Goal: Task Accomplishment & Management: Manage account settings

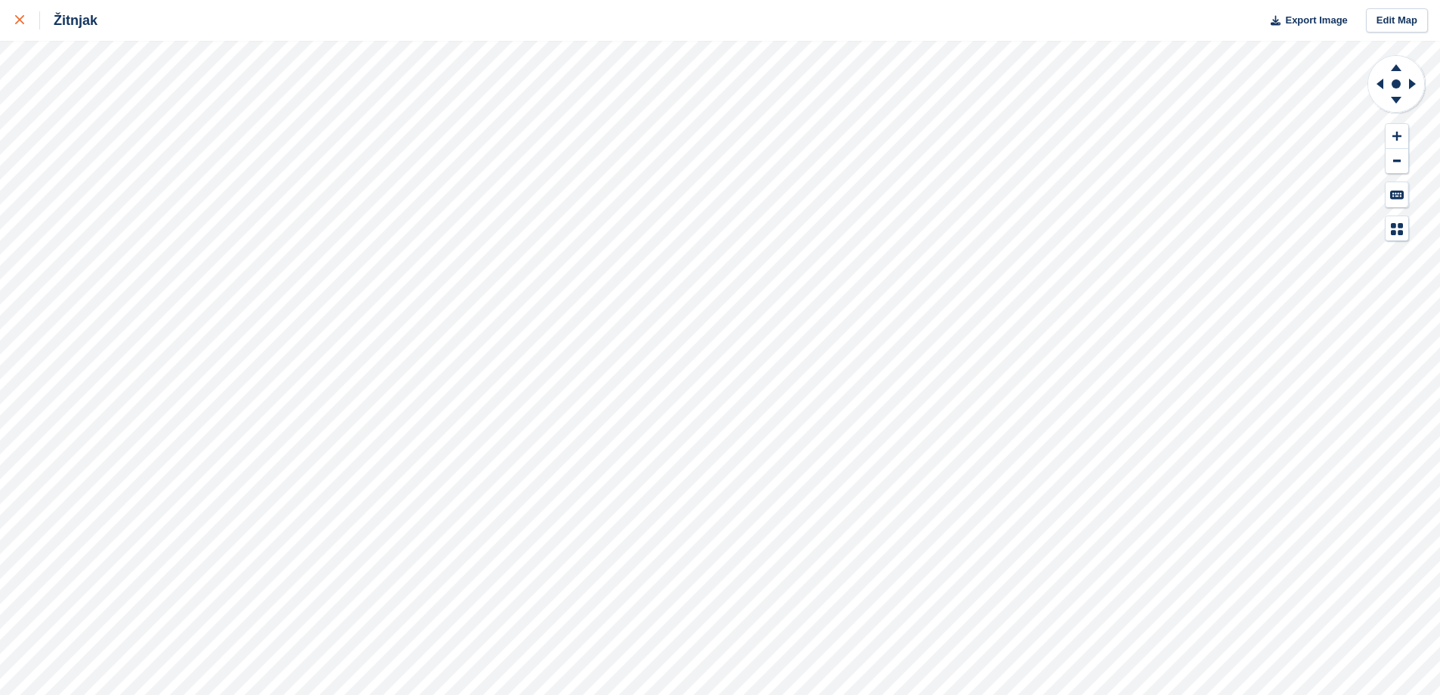
click at [26, 14] on div at bounding box center [27, 20] width 25 height 18
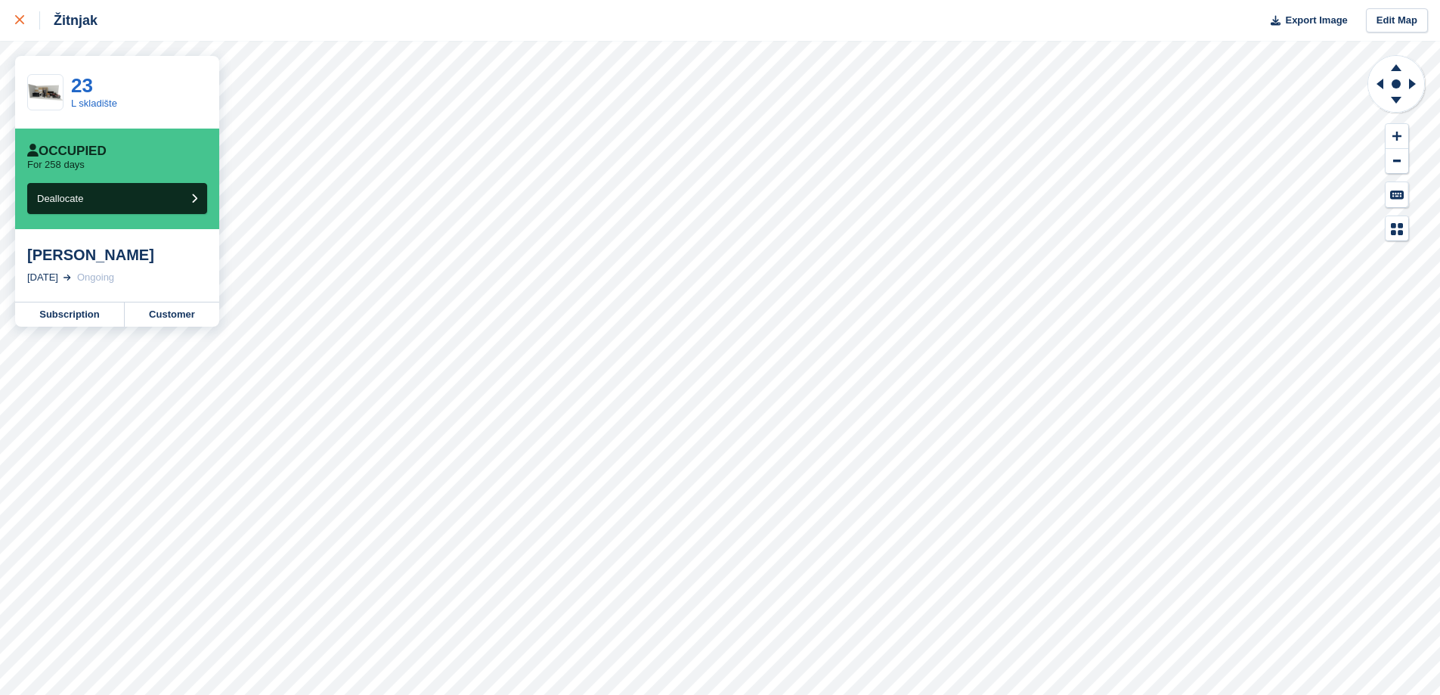
click at [32, 26] on div at bounding box center [27, 20] width 25 height 18
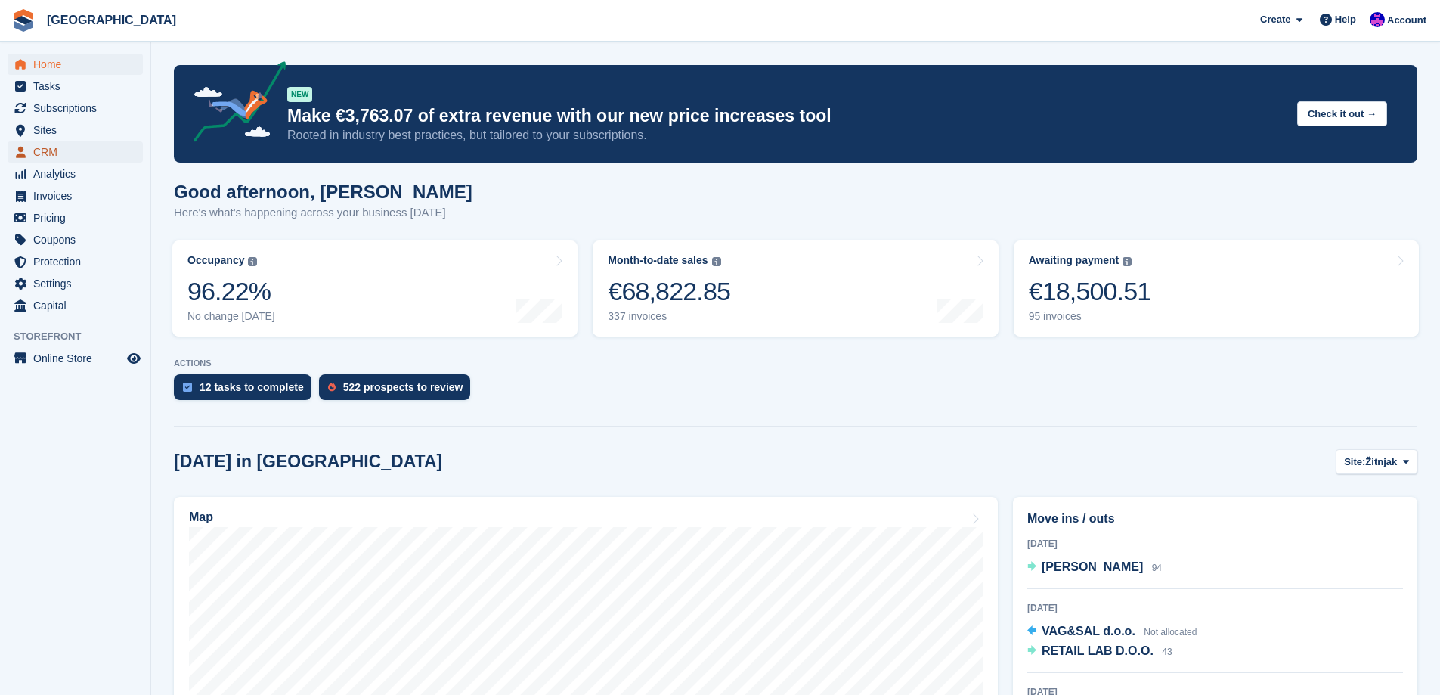
click at [61, 147] on span "CRM" at bounding box center [78, 151] width 91 height 21
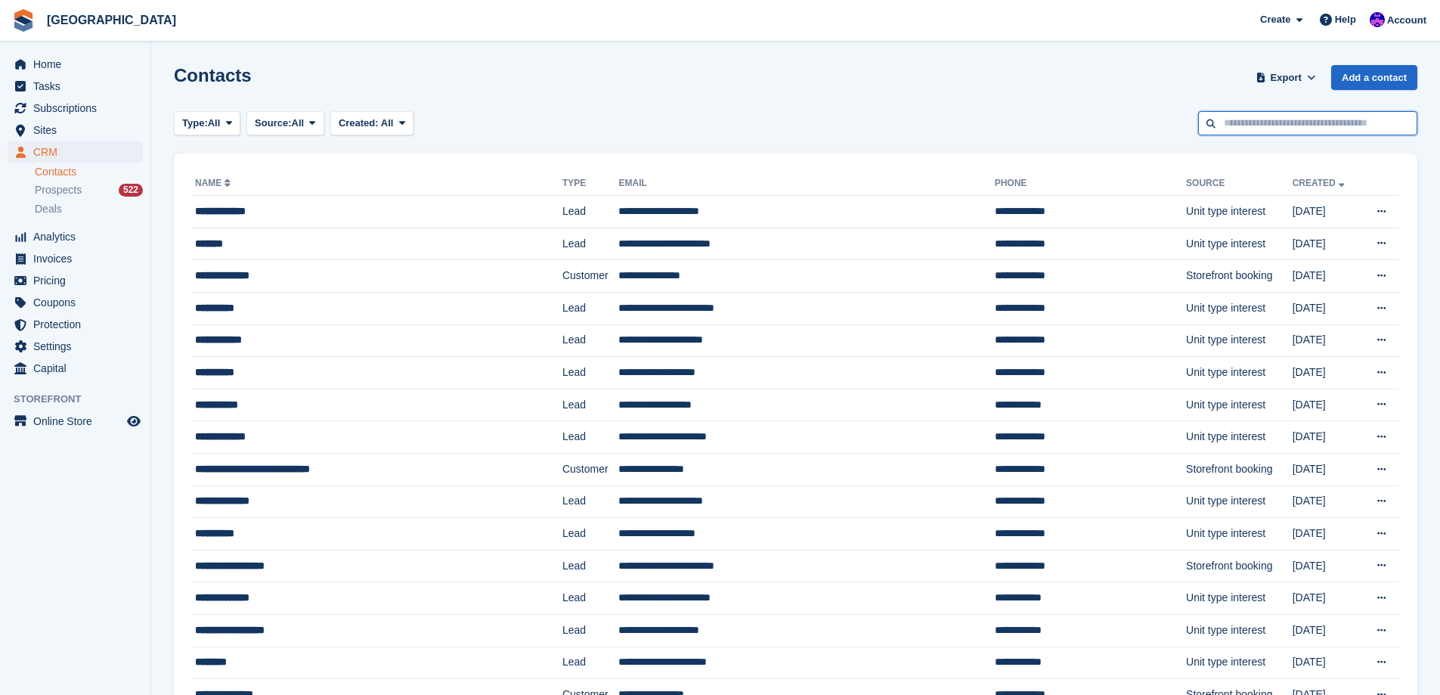
click at [1249, 122] on input "text" at bounding box center [1307, 123] width 219 height 25
type input "****"
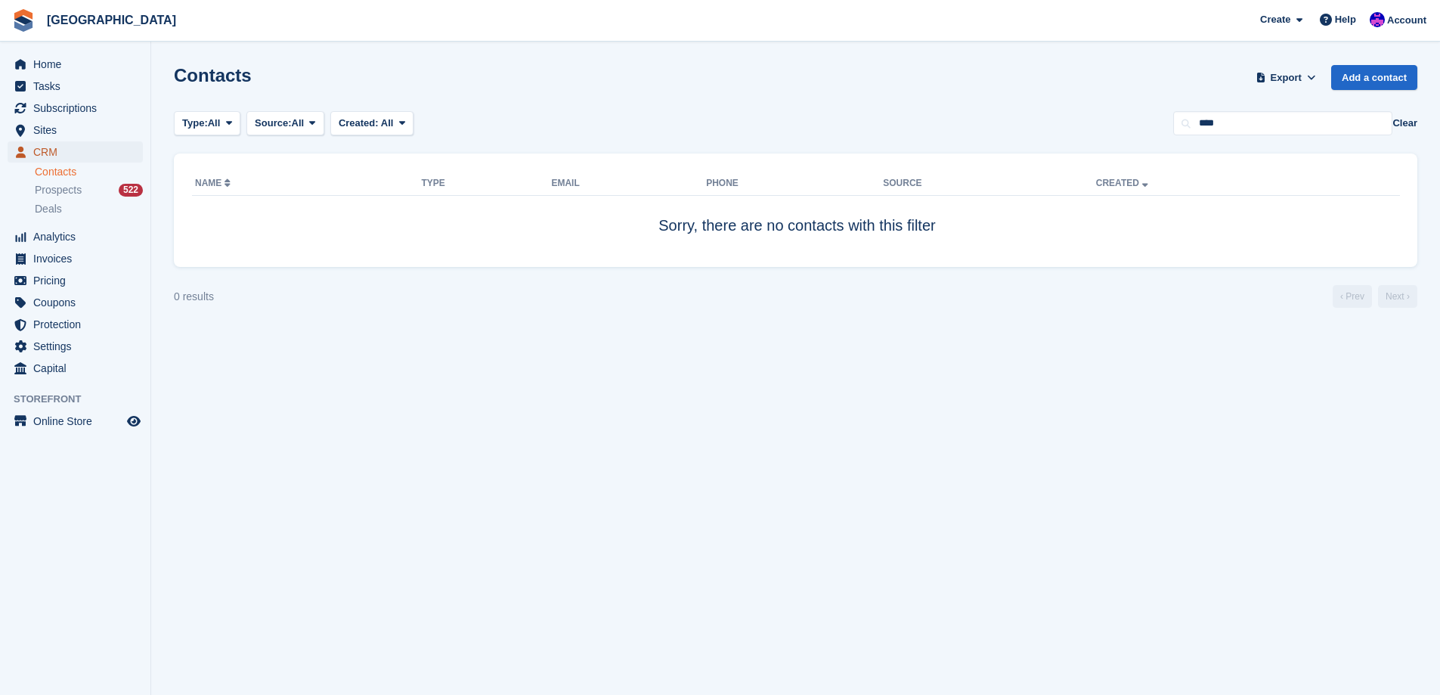
click at [58, 150] on span "CRM" at bounding box center [78, 151] width 91 height 21
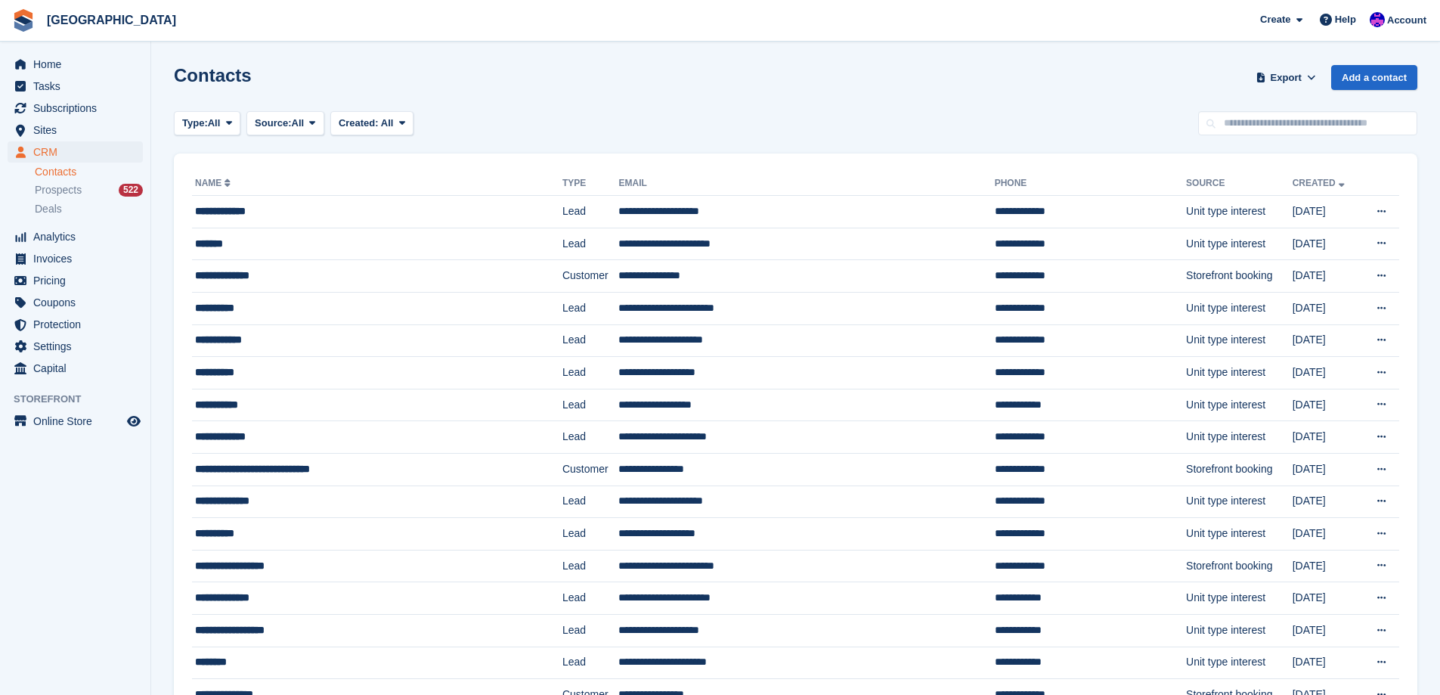
click at [1283, 115] on input "text" at bounding box center [1307, 123] width 219 height 25
type input "*****"
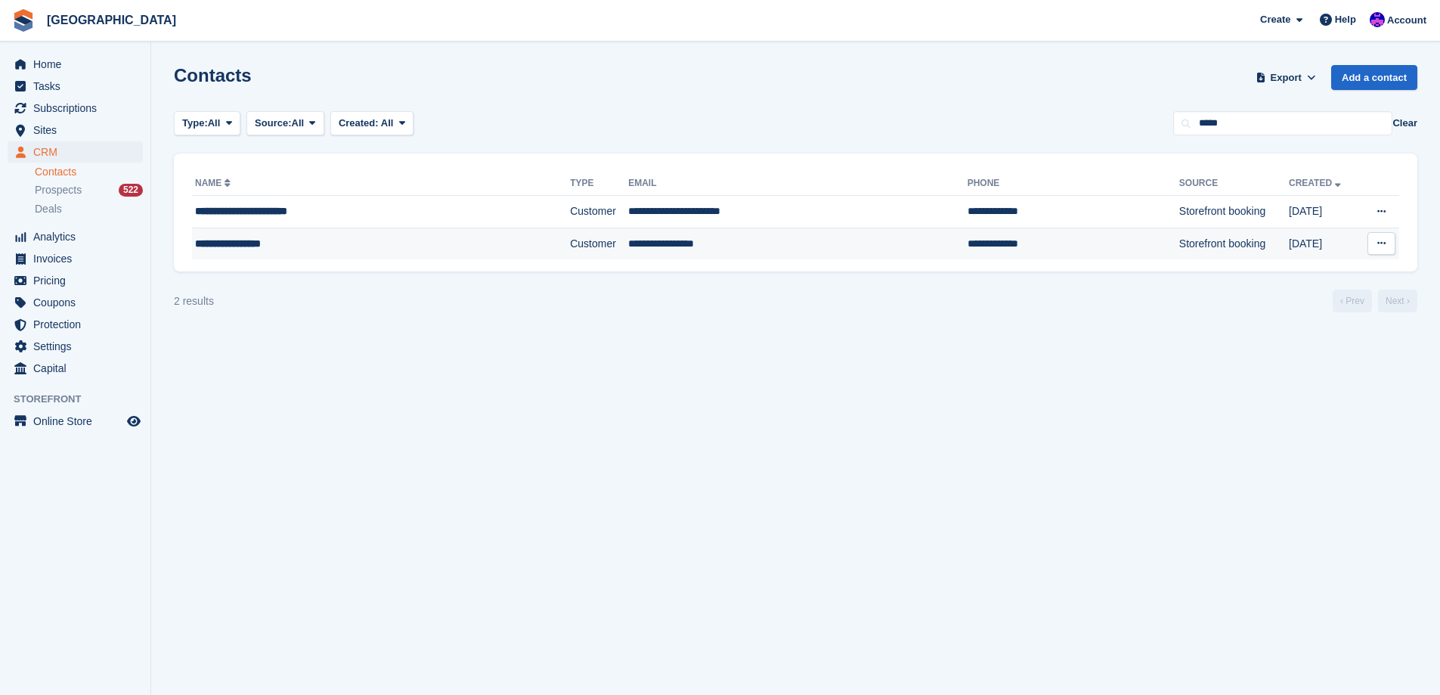
click at [317, 252] on td "**********" at bounding box center [381, 244] width 378 height 32
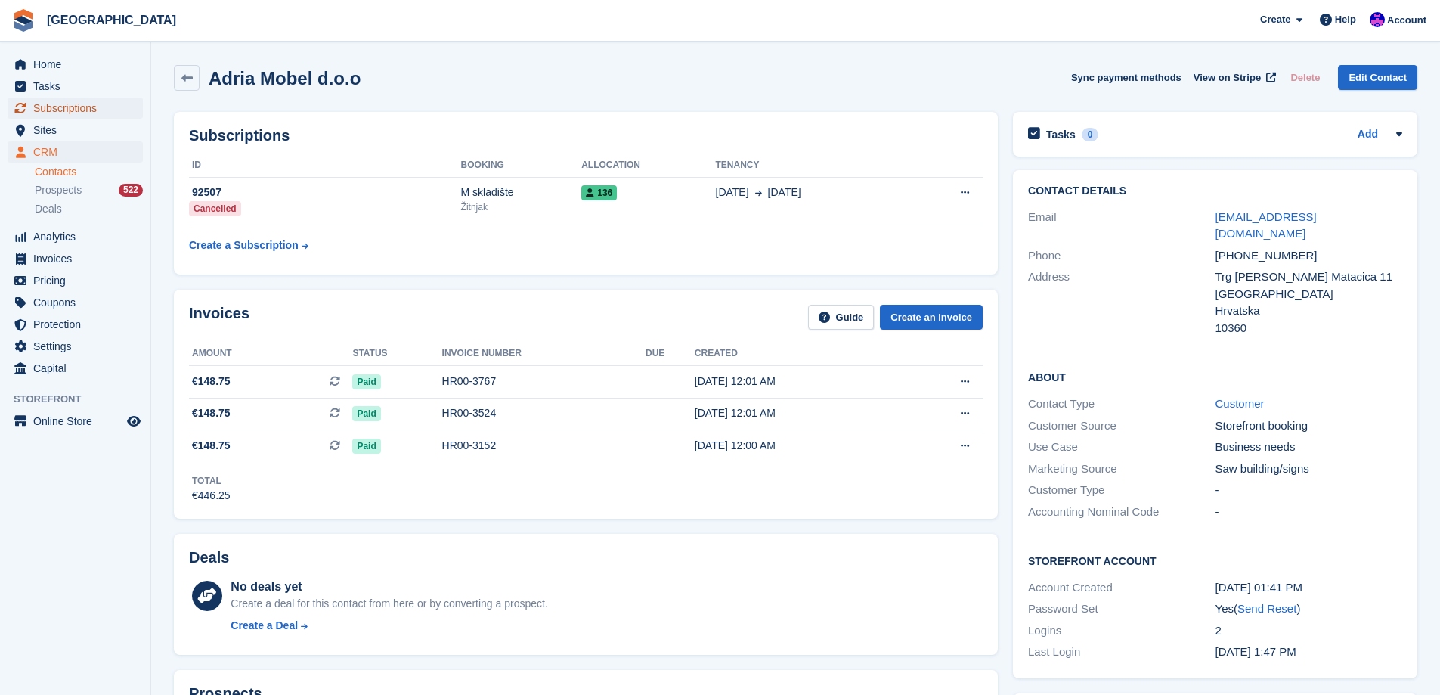
click at [73, 114] on span "Subscriptions" at bounding box center [78, 108] width 91 height 21
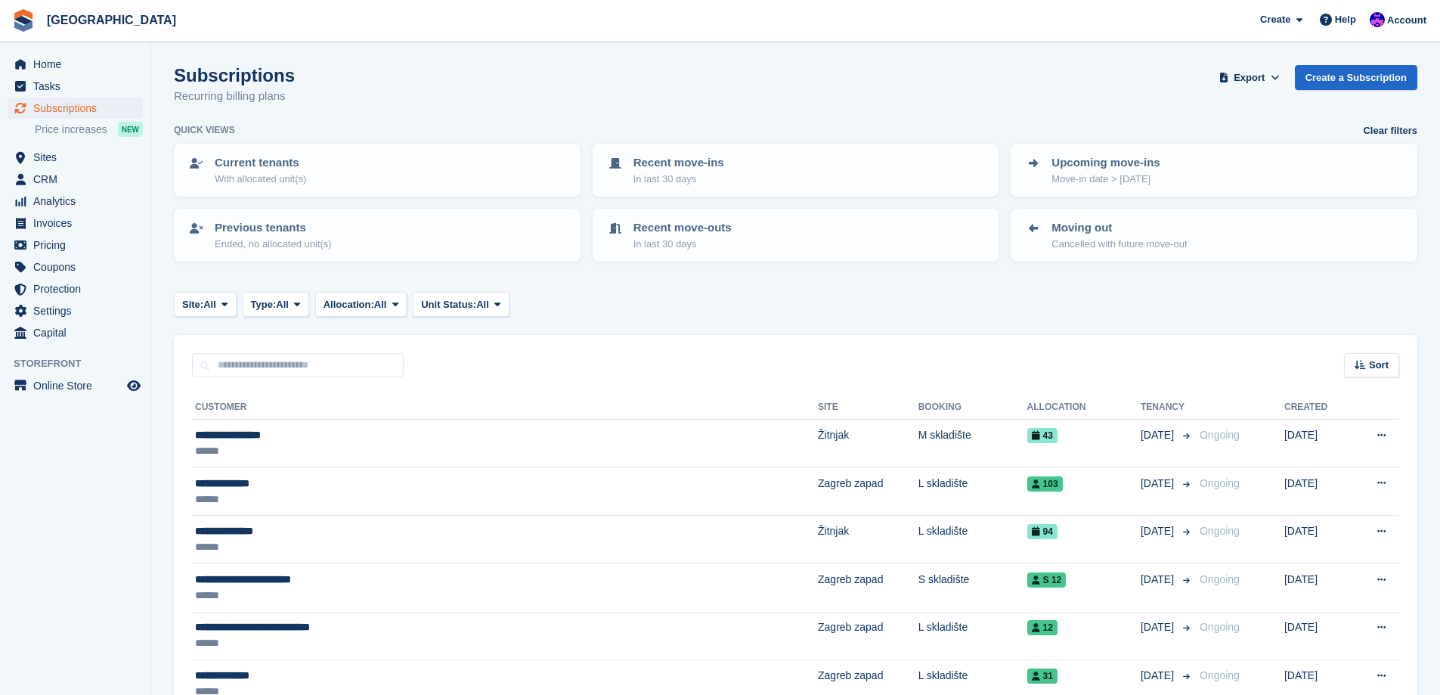
click at [328, 368] on input "text" at bounding box center [298, 365] width 212 height 25
type input "****"
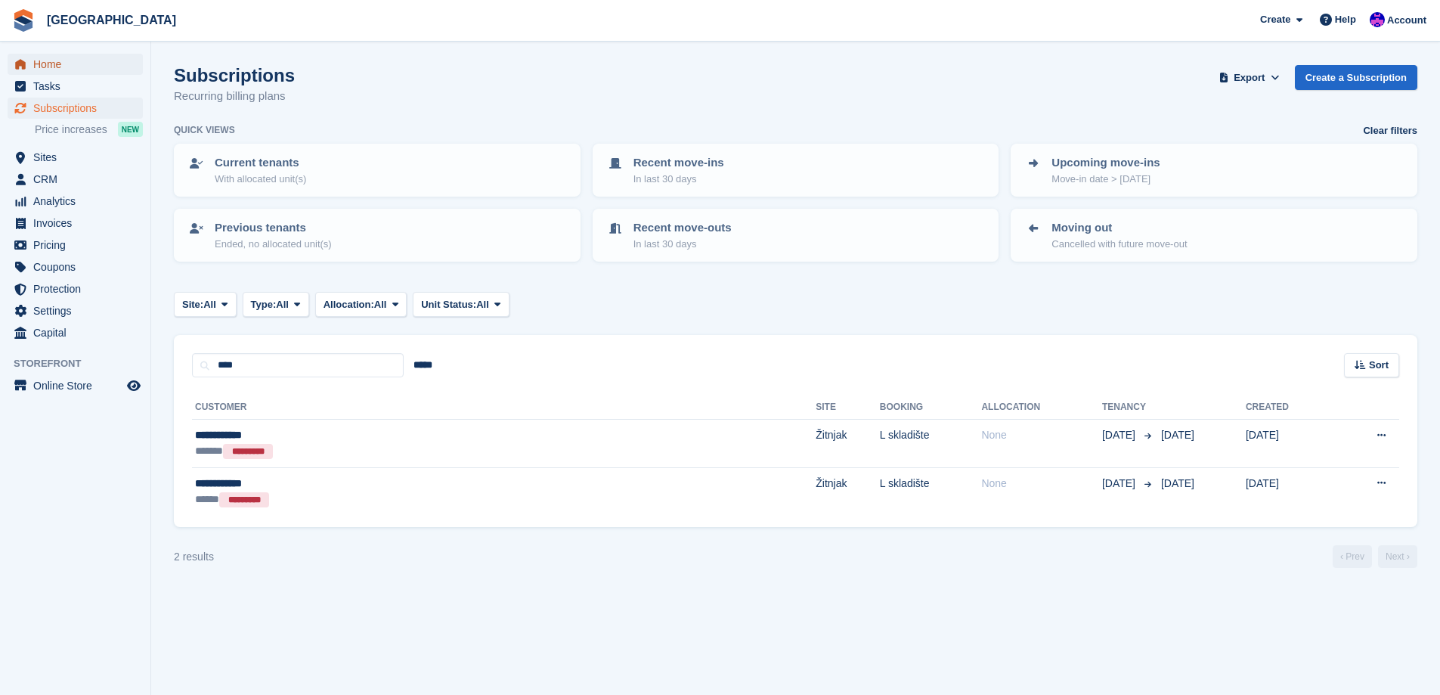
click at [54, 63] on span "Home" at bounding box center [78, 64] width 91 height 21
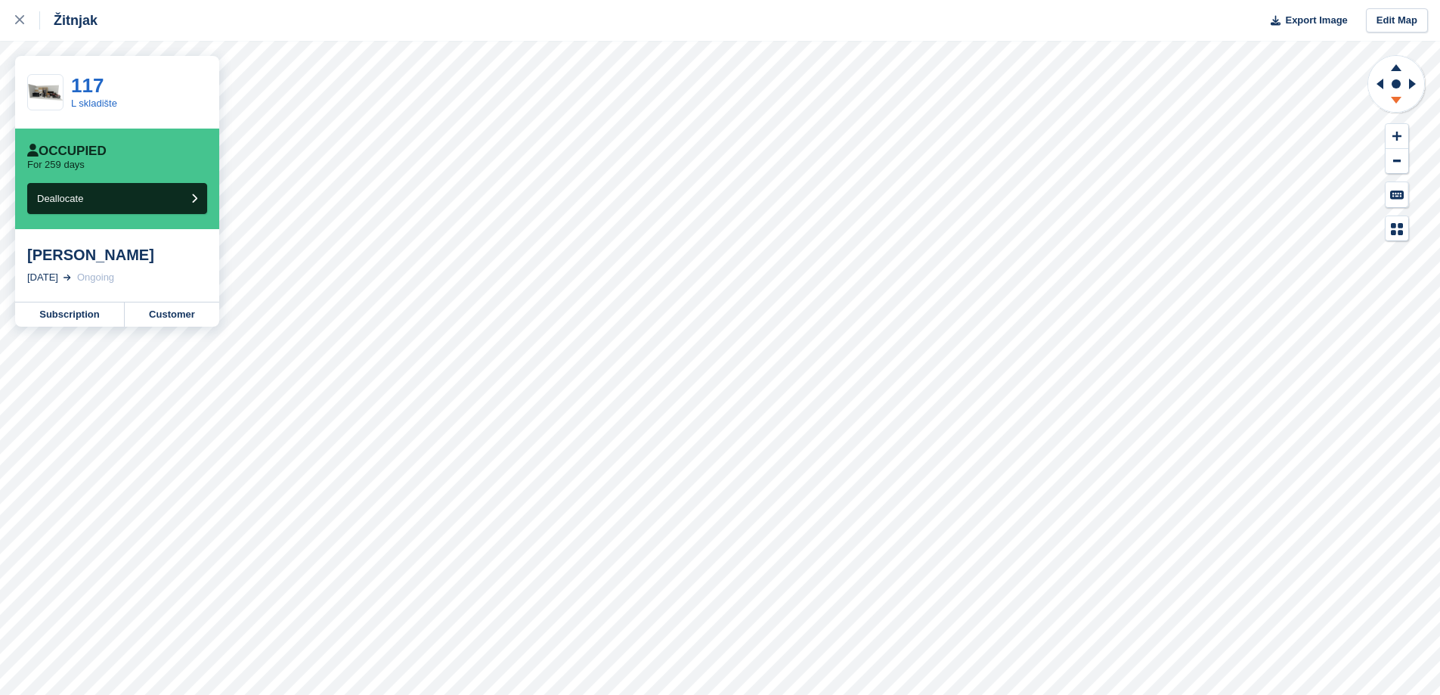
click at [1401, 100] on icon at bounding box center [1395, 102] width 39 height 19
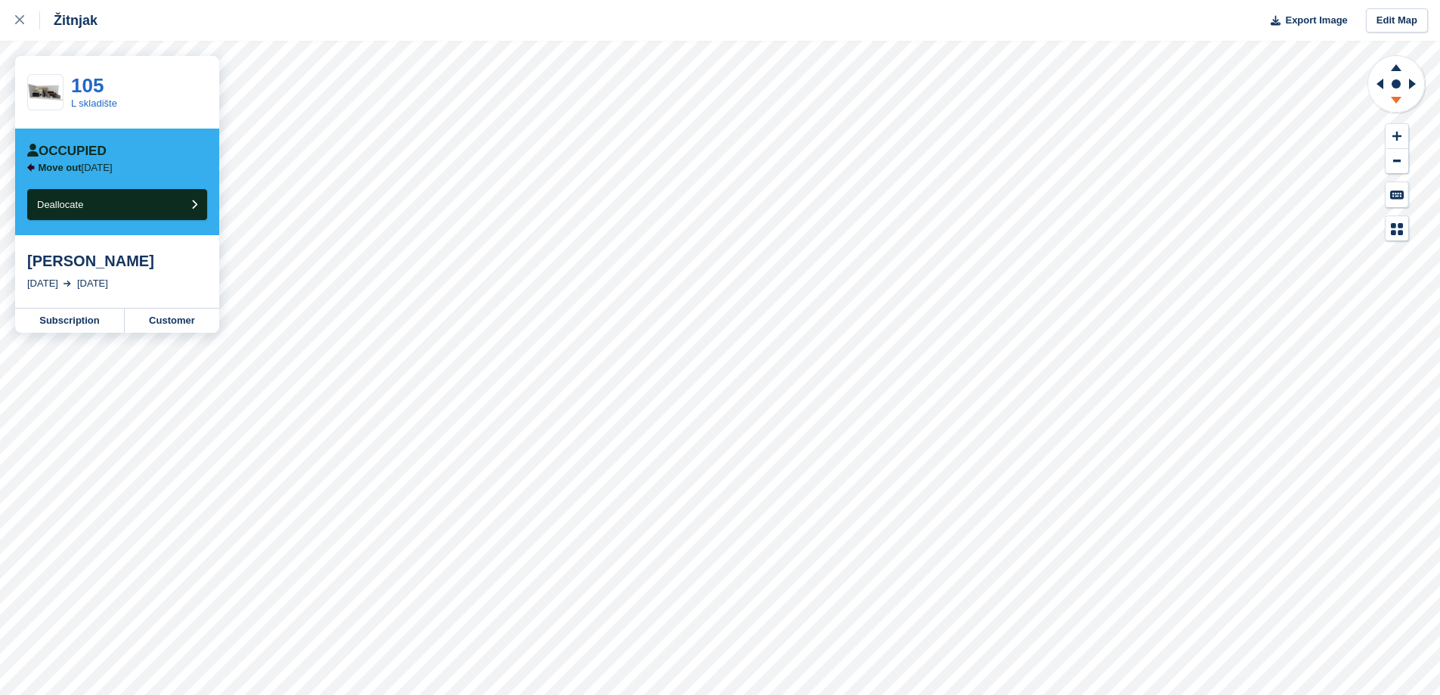
click at [1400, 101] on icon at bounding box center [1395, 102] width 39 height 19
click at [1396, 70] on icon at bounding box center [1396, 67] width 11 height 7
click at [147, 210] on button "Deallocate" at bounding box center [117, 204] width 180 height 31
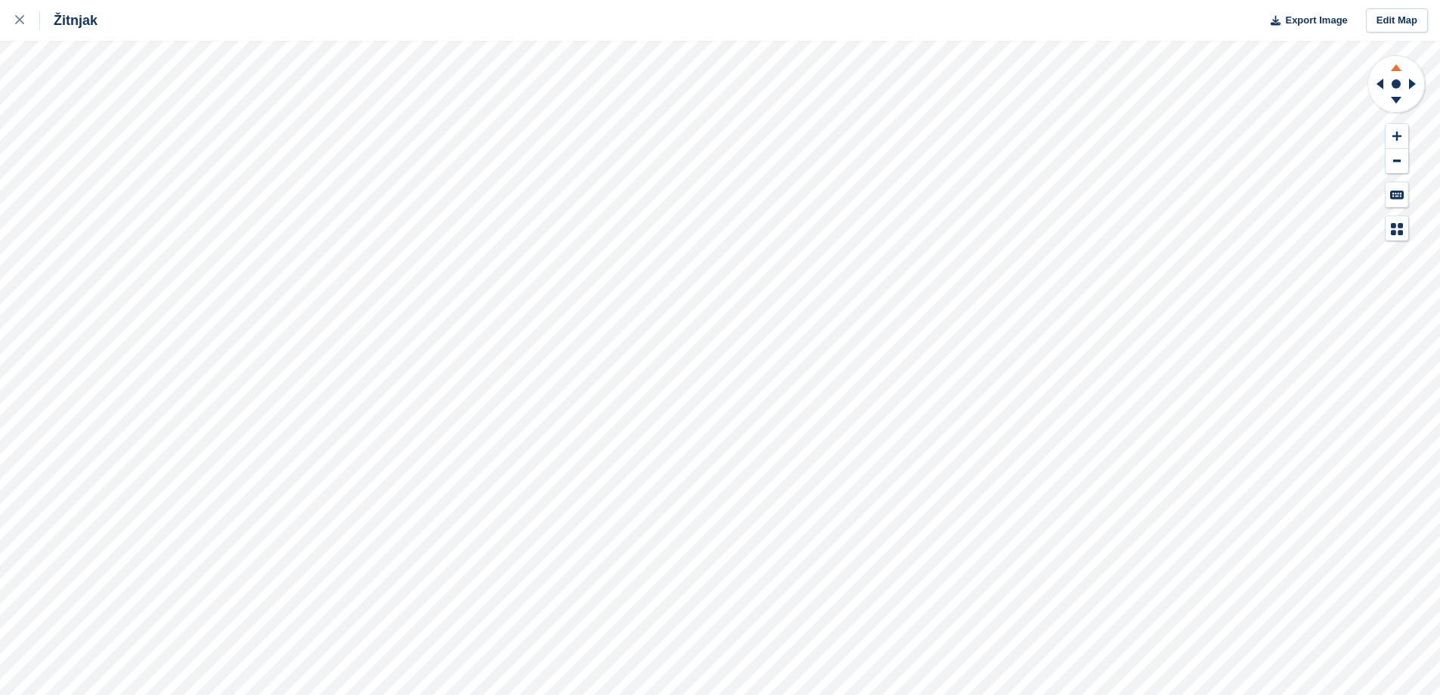
click at [1398, 67] on icon at bounding box center [1395, 65] width 39 height 19
click at [1400, 101] on icon at bounding box center [1395, 102] width 39 height 19
click at [1403, 106] on icon at bounding box center [1395, 102] width 39 height 19
click at [1397, 71] on icon at bounding box center [1396, 67] width 11 height 7
click at [1395, 72] on icon at bounding box center [1395, 65] width 39 height 19
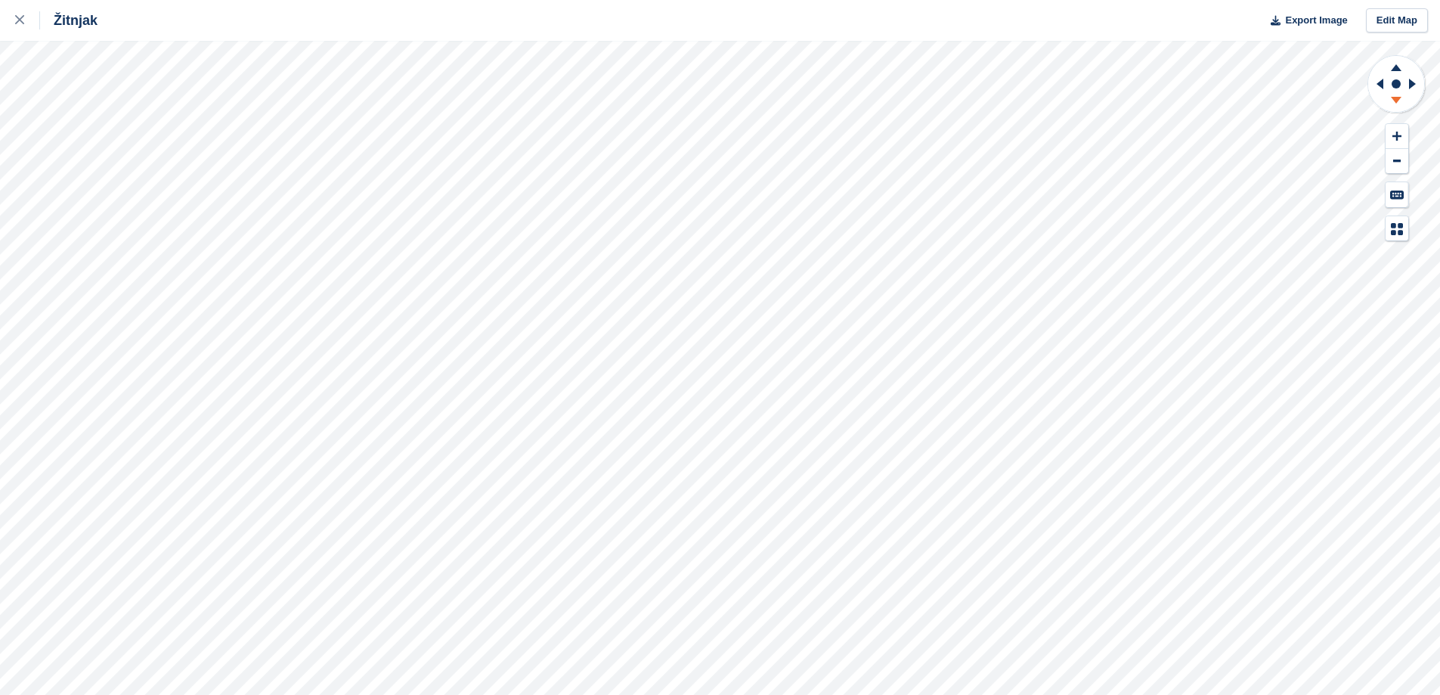
click at [1392, 100] on icon at bounding box center [1395, 102] width 39 height 19
click at [1391, 99] on icon at bounding box center [1395, 102] width 39 height 19
click at [1398, 70] on icon at bounding box center [1396, 67] width 11 height 7
click at [1400, 106] on icon at bounding box center [1395, 102] width 39 height 19
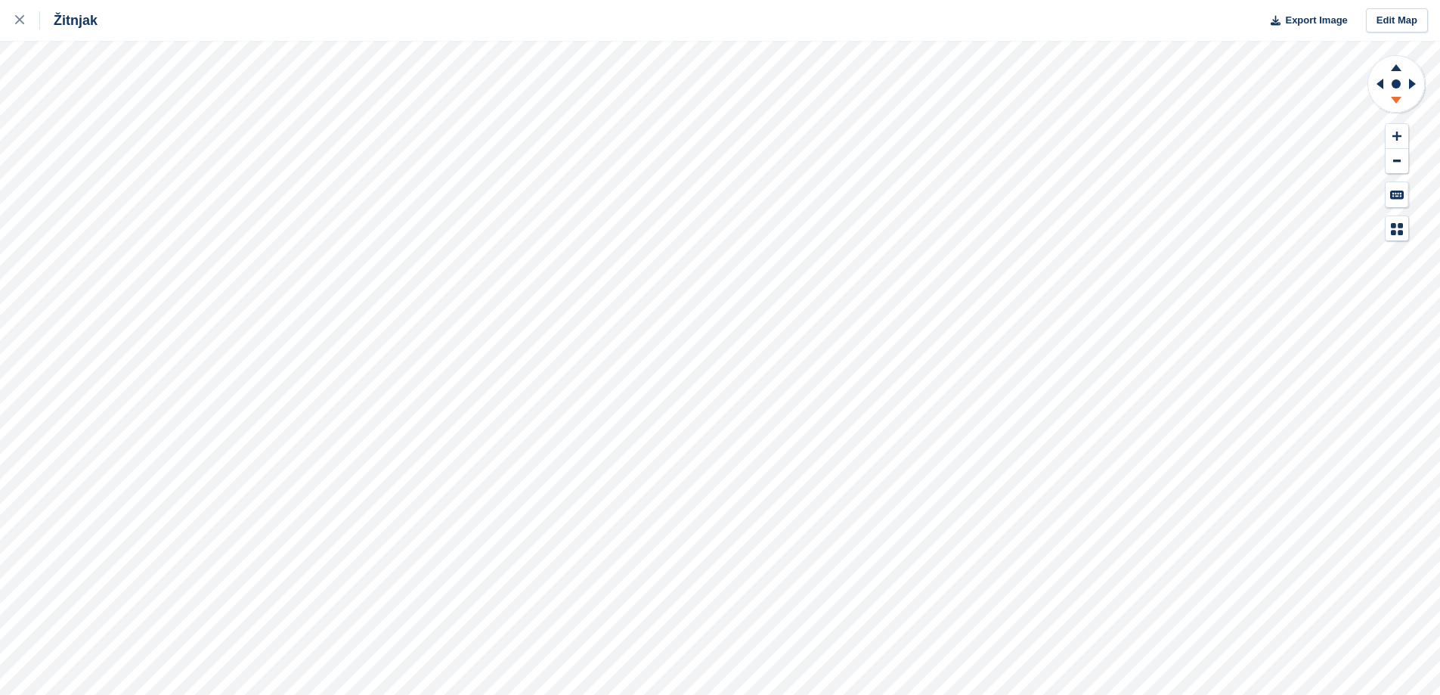
click at [1400, 106] on icon at bounding box center [1395, 102] width 39 height 19
click at [1401, 73] on icon at bounding box center [1395, 65] width 39 height 19
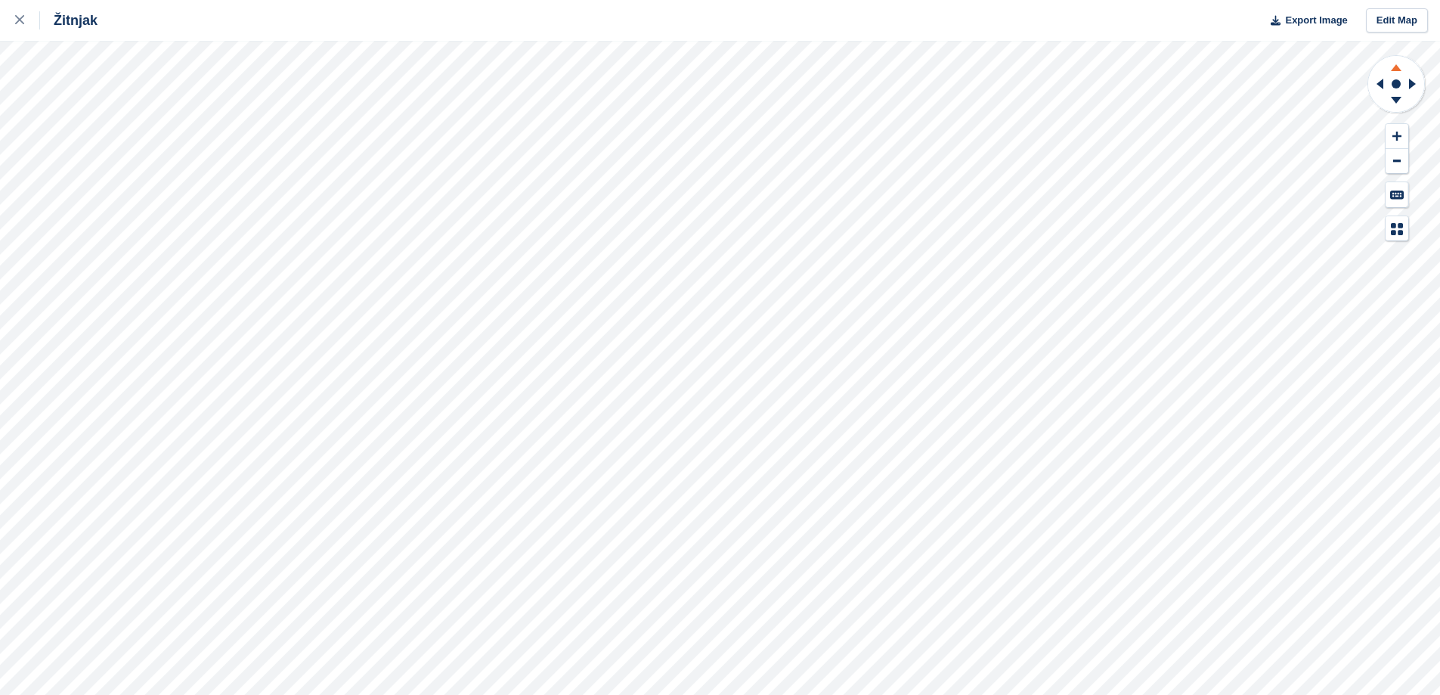
click at [1401, 73] on icon at bounding box center [1395, 65] width 39 height 19
click at [1394, 101] on icon at bounding box center [1396, 100] width 11 height 7
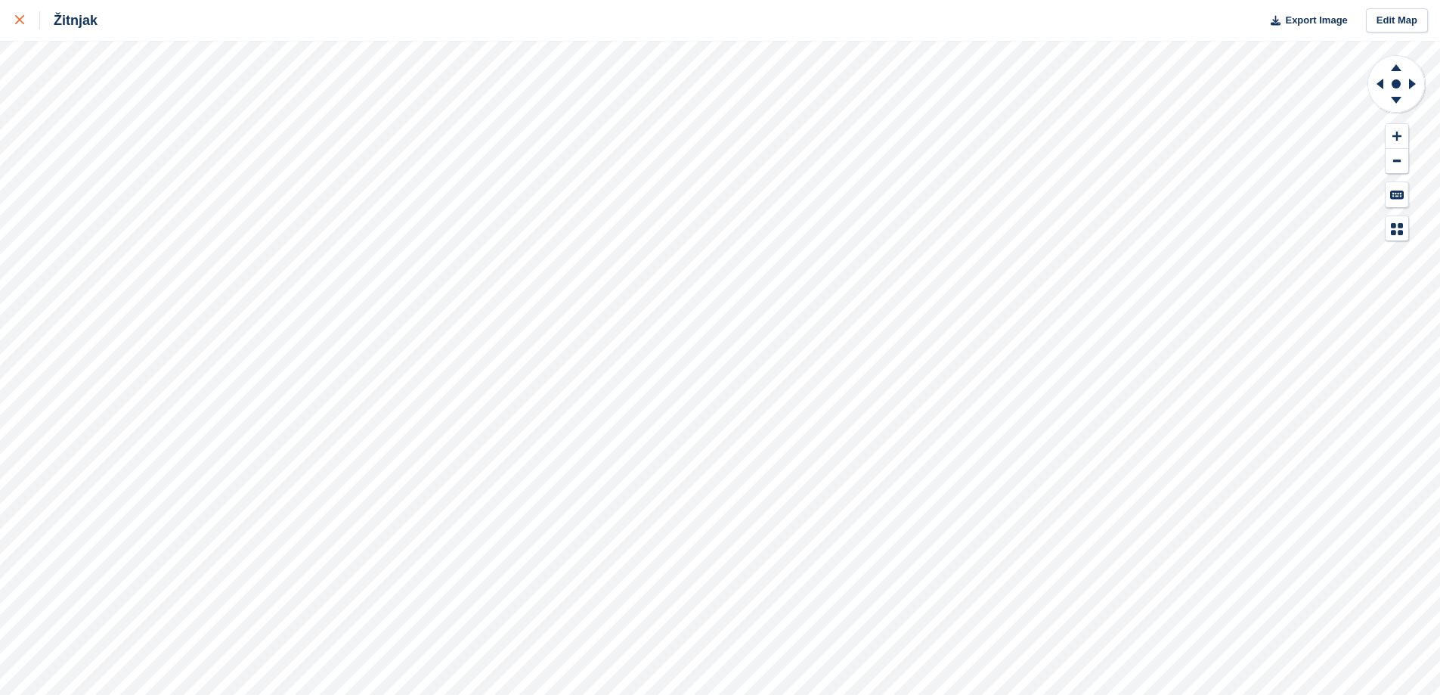
click at [14, 20] on link at bounding box center [20, 20] width 40 height 41
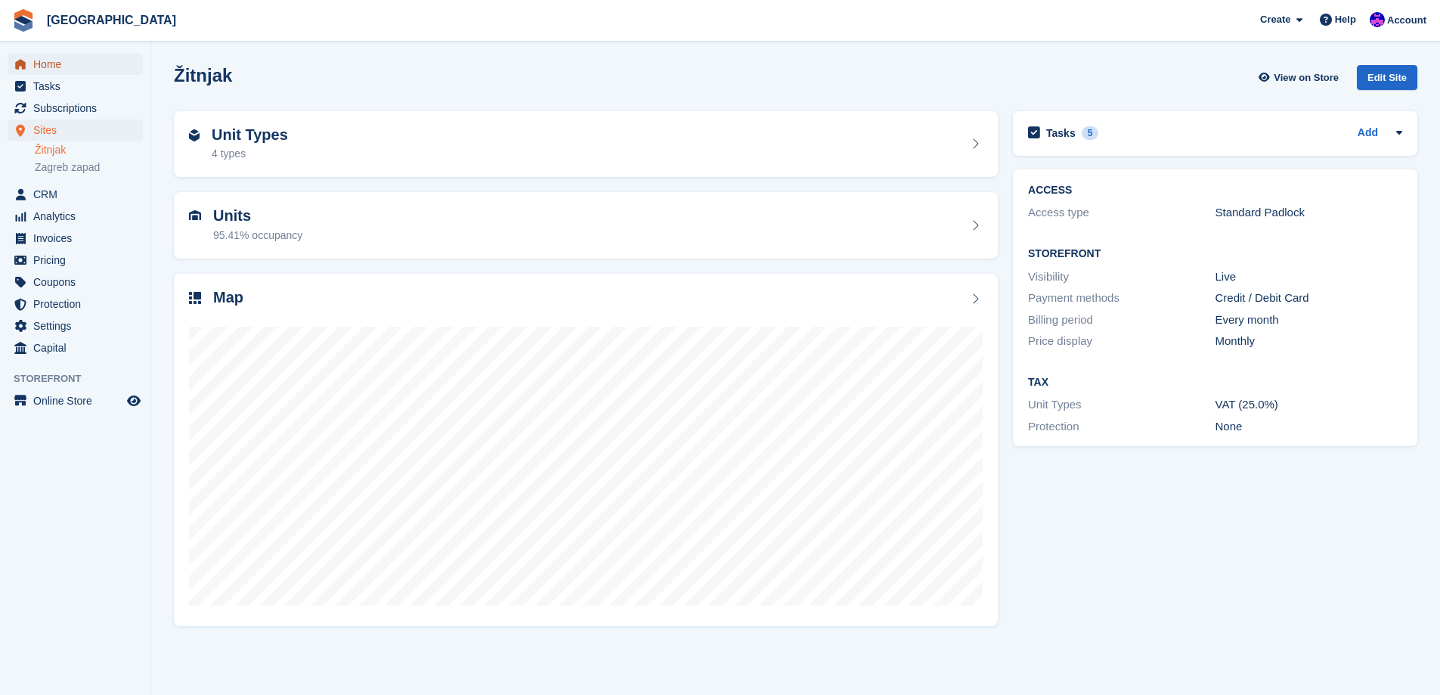
click at [81, 56] on span "Home" at bounding box center [78, 64] width 91 height 21
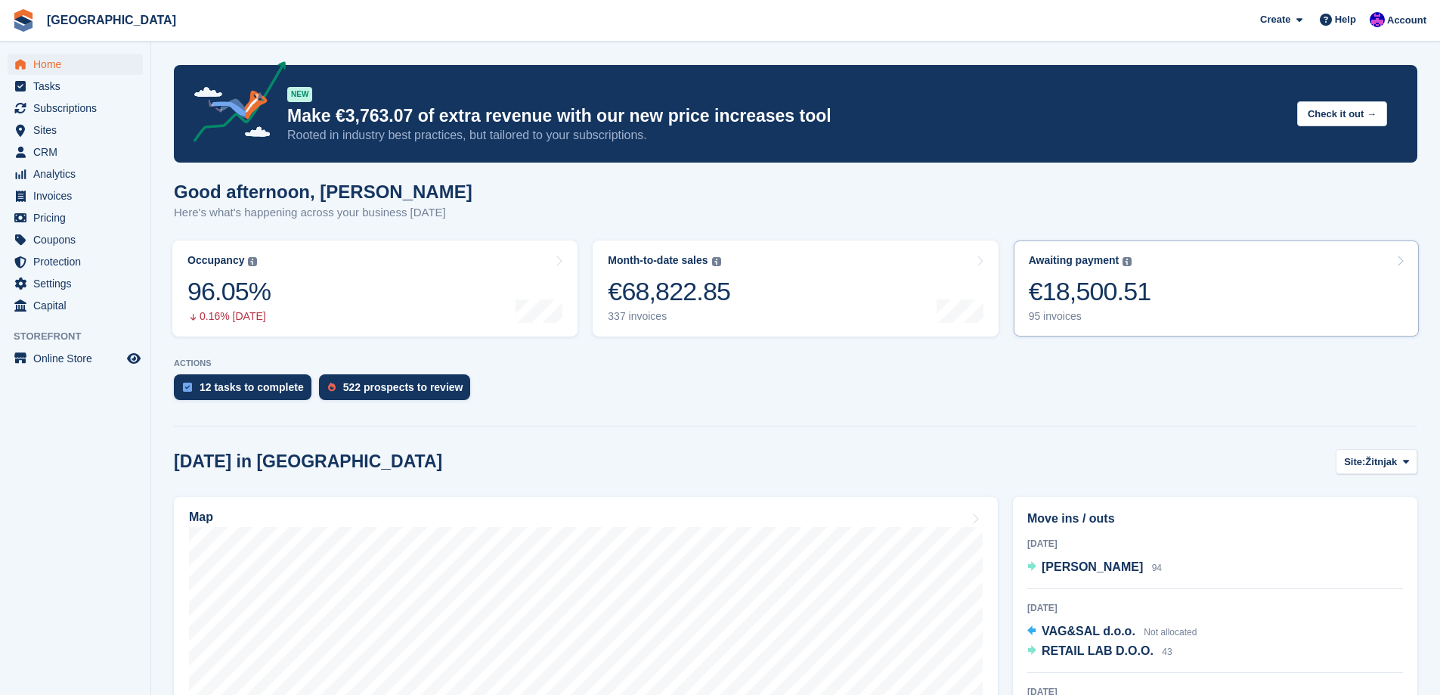
click at [1074, 294] on div "€18,500.51" at bounding box center [1090, 291] width 122 height 31
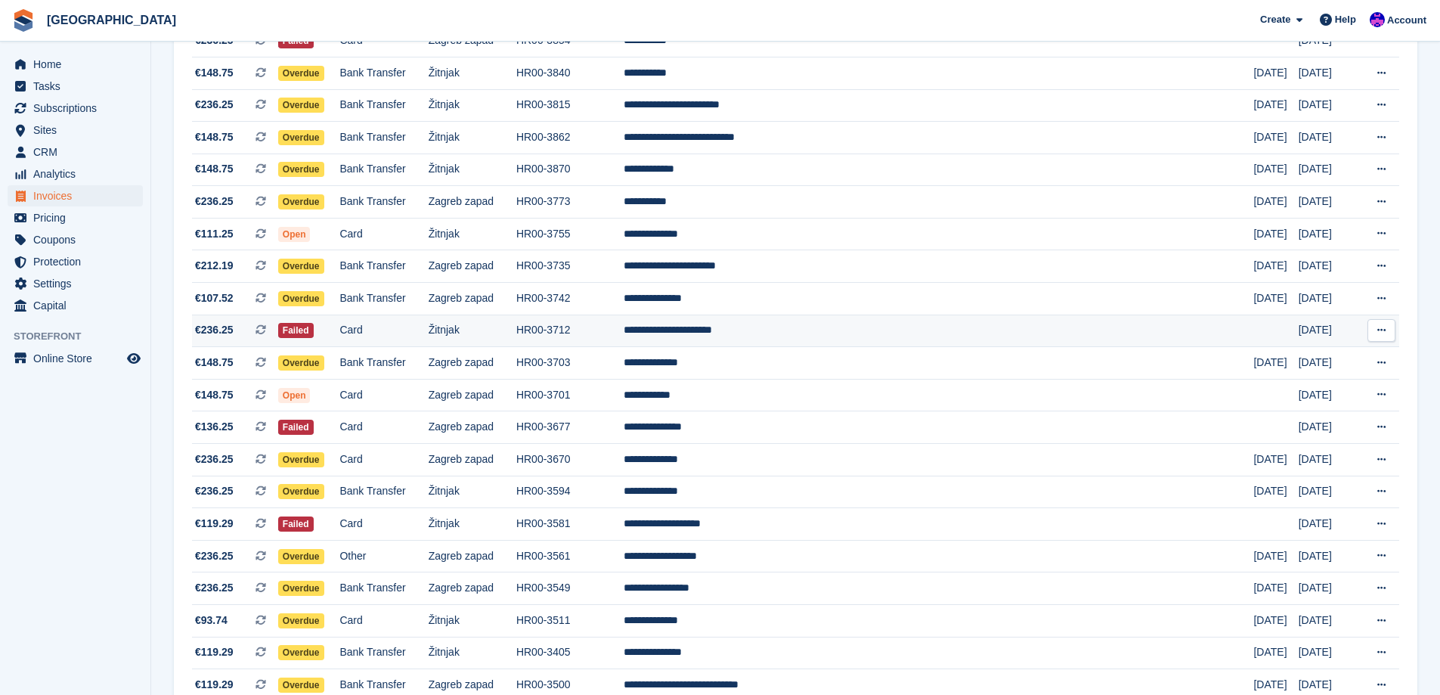
scroll to position [1134, 0]
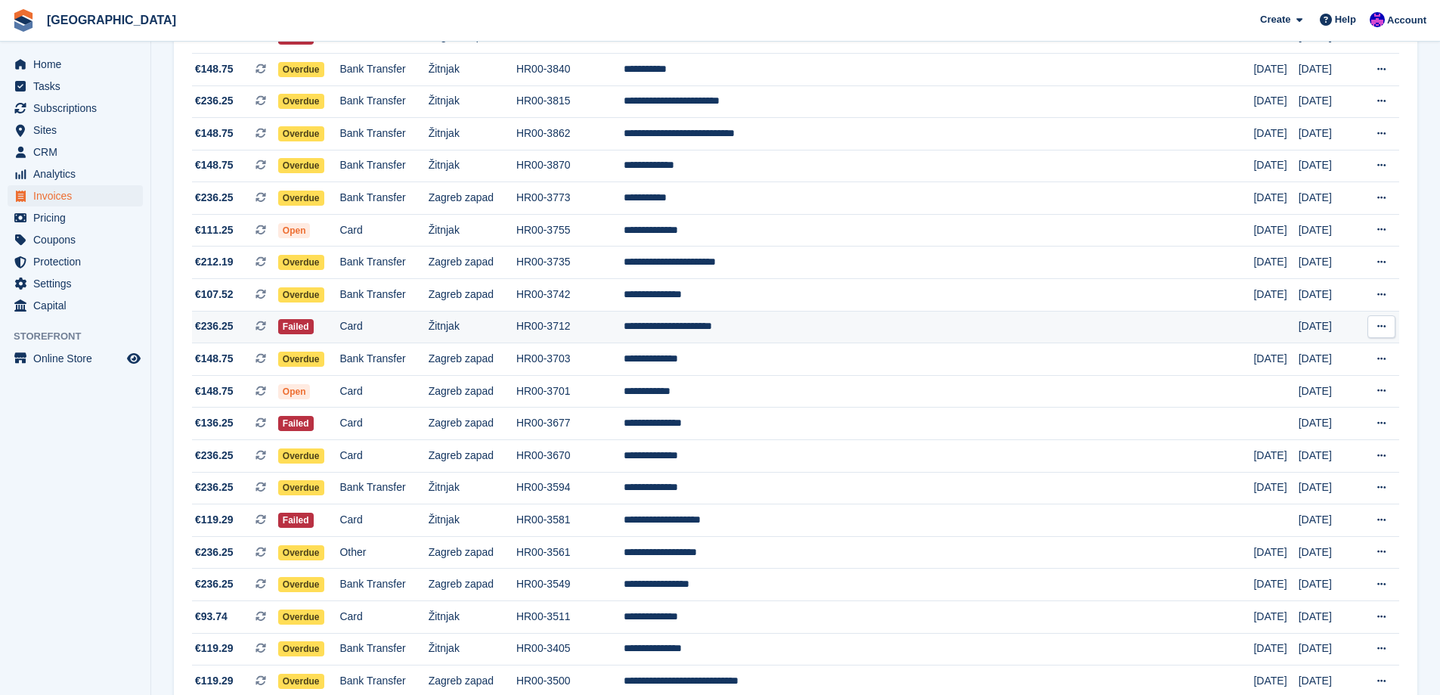
click at [428, 342] on td "Card" at bounding box center [383, 327] width 88 height 33
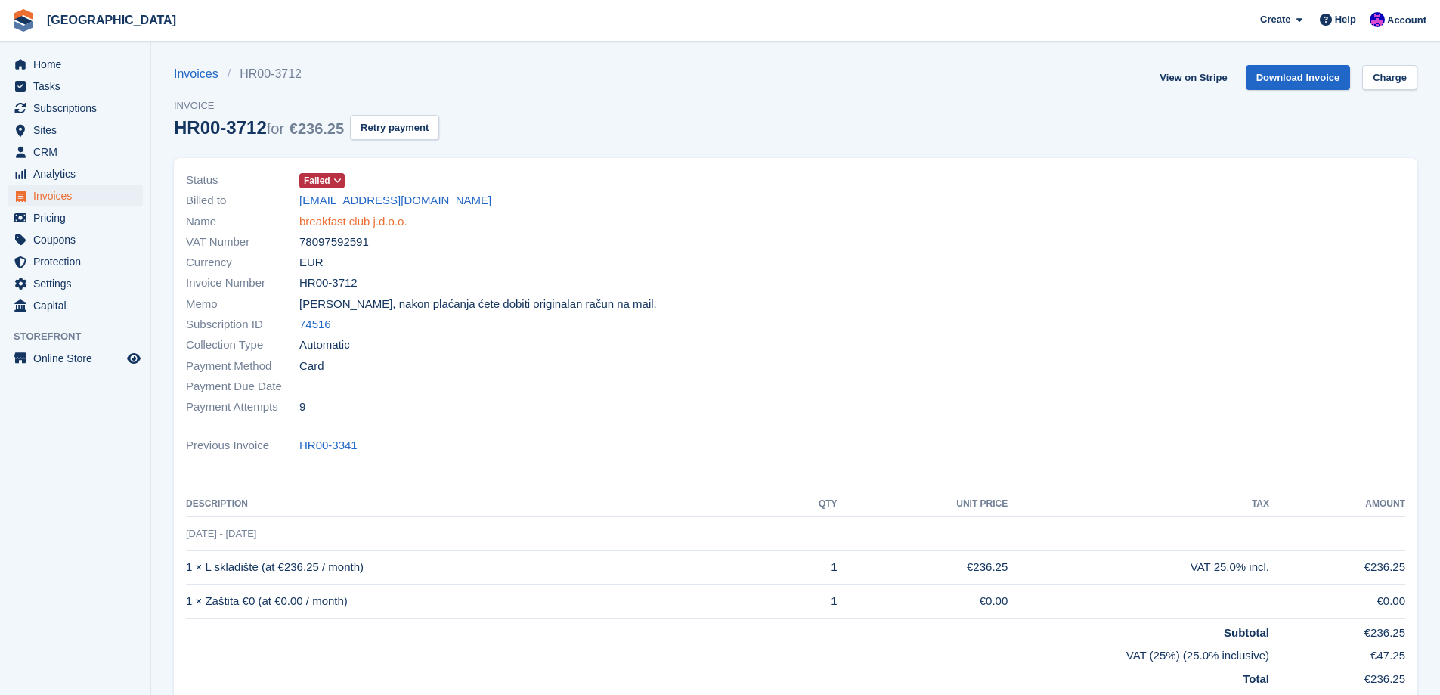
click at [305, 216] on link "breakfast club j.d.o.o." at bounding box center [353, 221] width 108 height 17
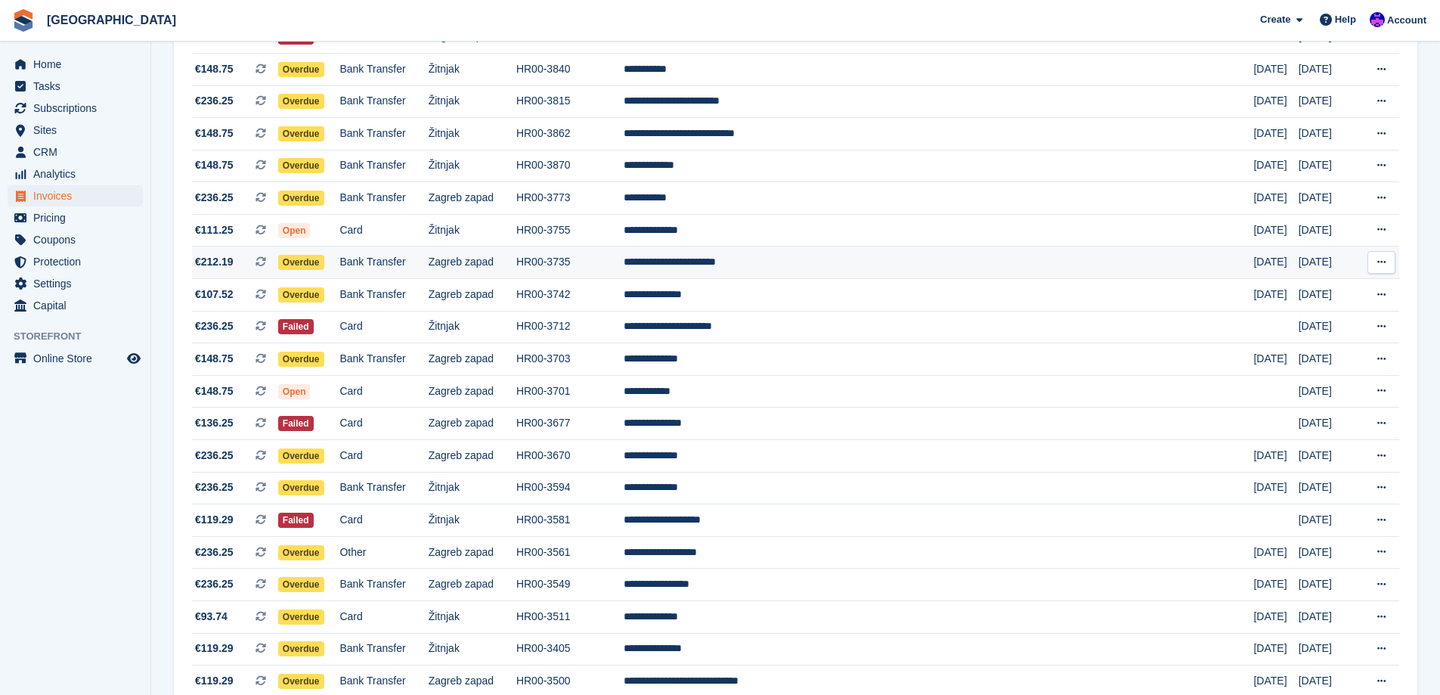
scroll to position [1209, 0]
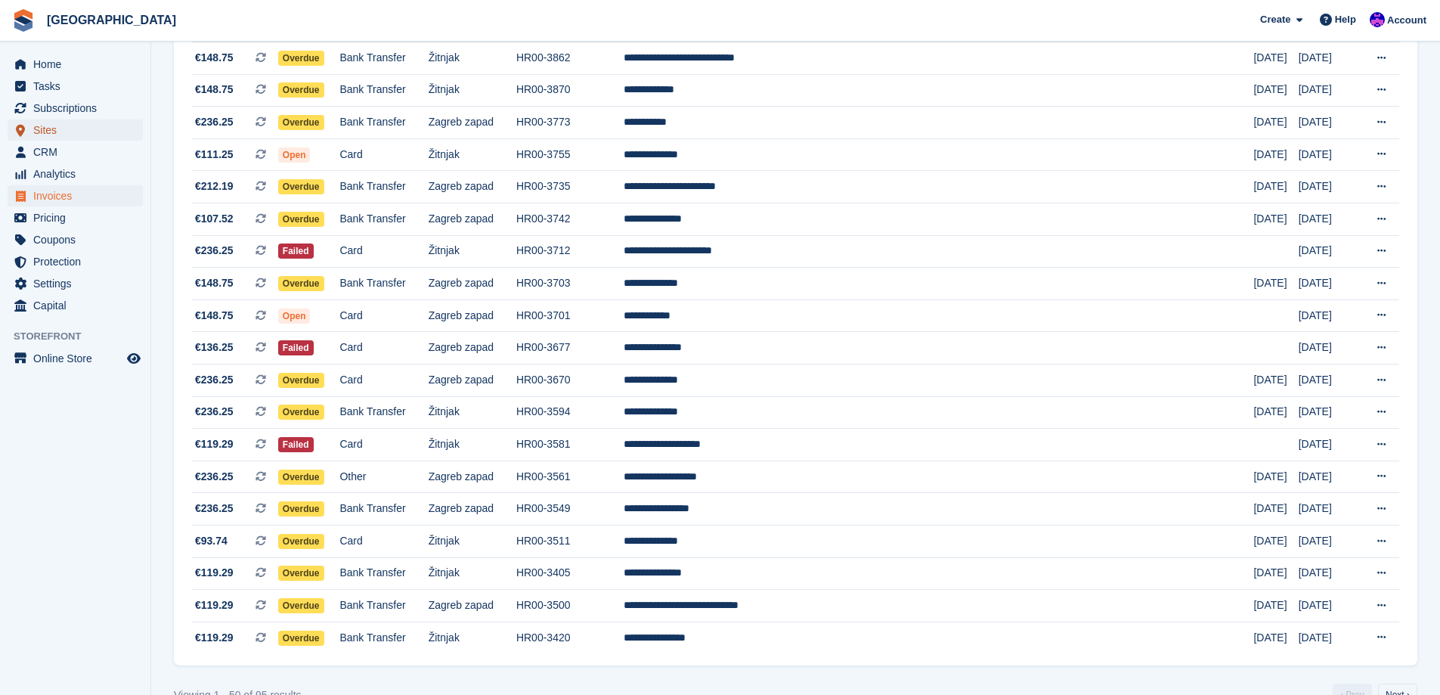
click at [52, 132] on span "Sites" at bounding box center [78, 129] width 91 height 21
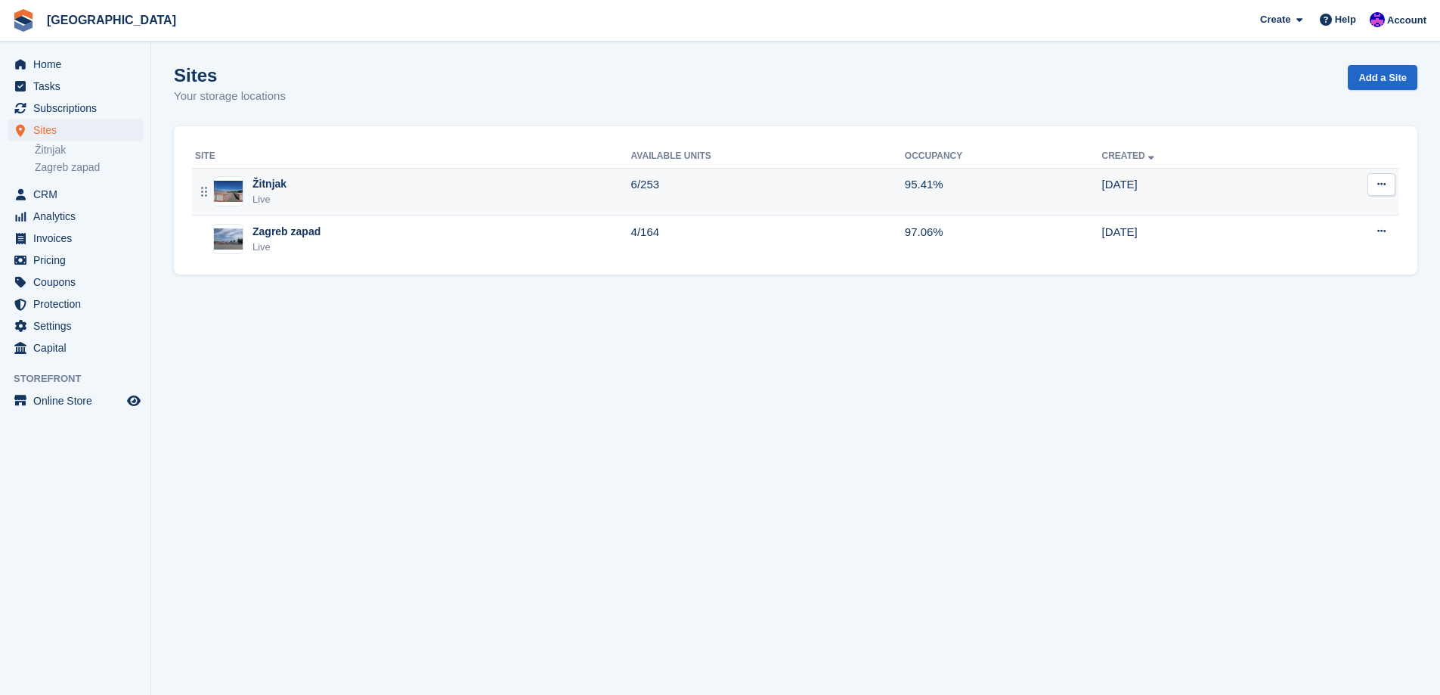
click at [339, 191] on div "Žitnjak Live" at bounding box center [413, 191] width 436 height 31
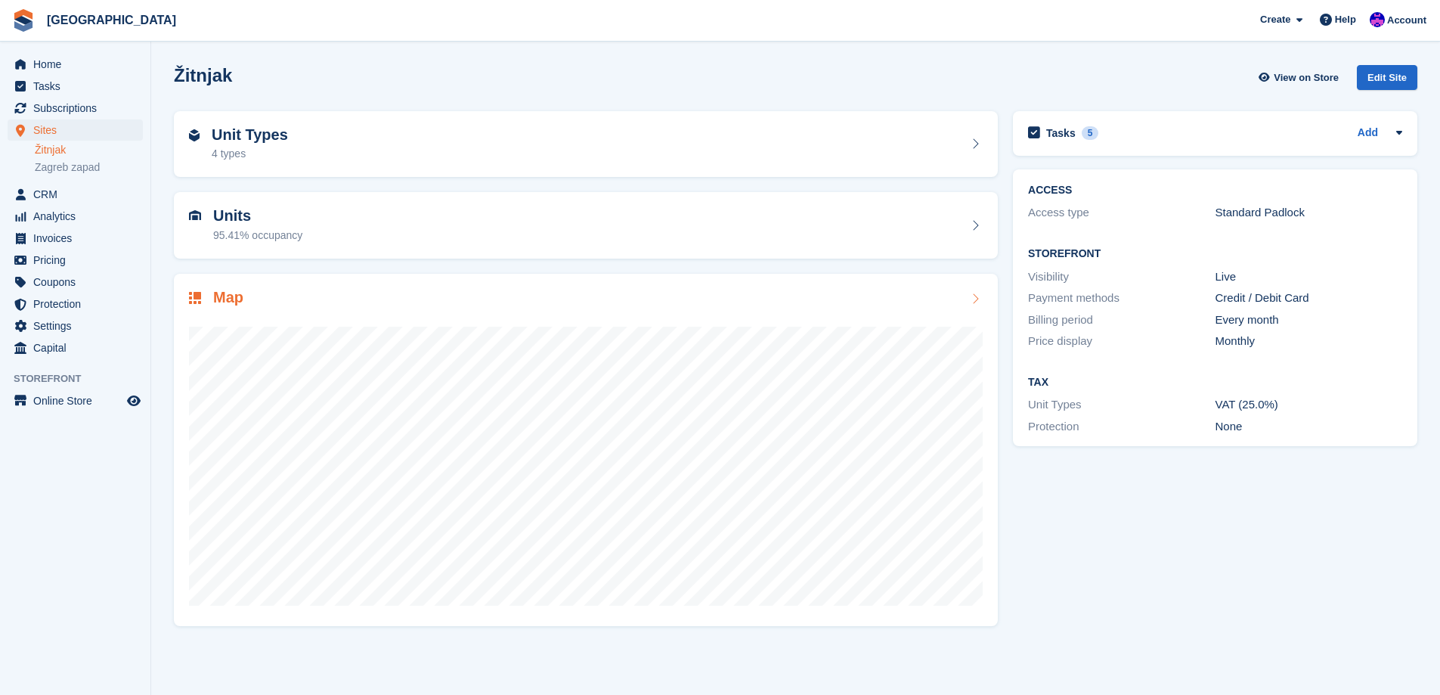
click at [421, 318] on div at bounding box center [586, 459] width 794 height 302
